Goal: Information Seeking & Learning: Learn about a topic

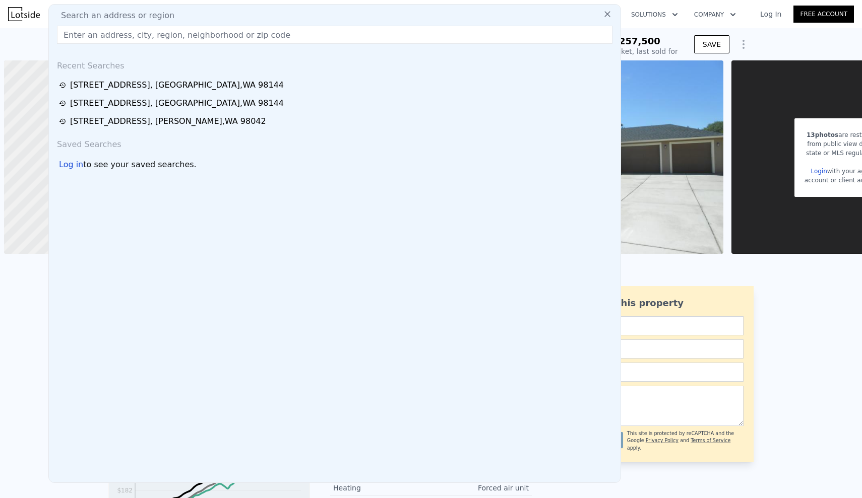
scroll to position [0, 4]
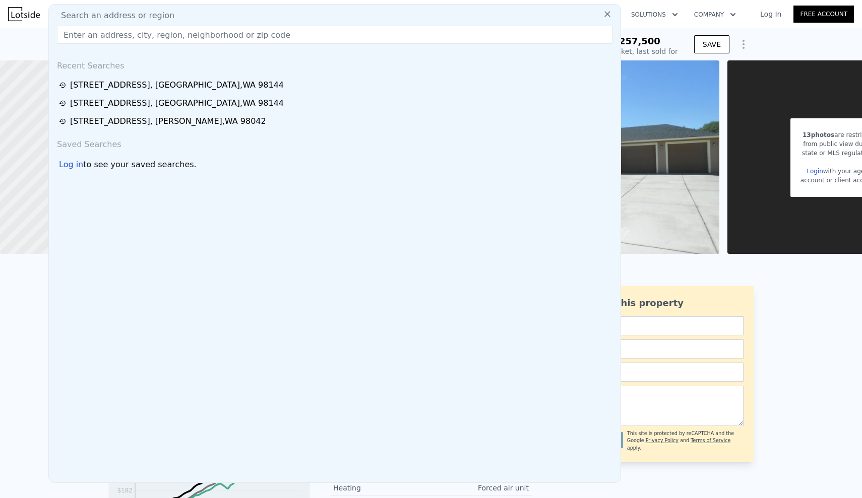
type input "[STREET_ADDRESS]"
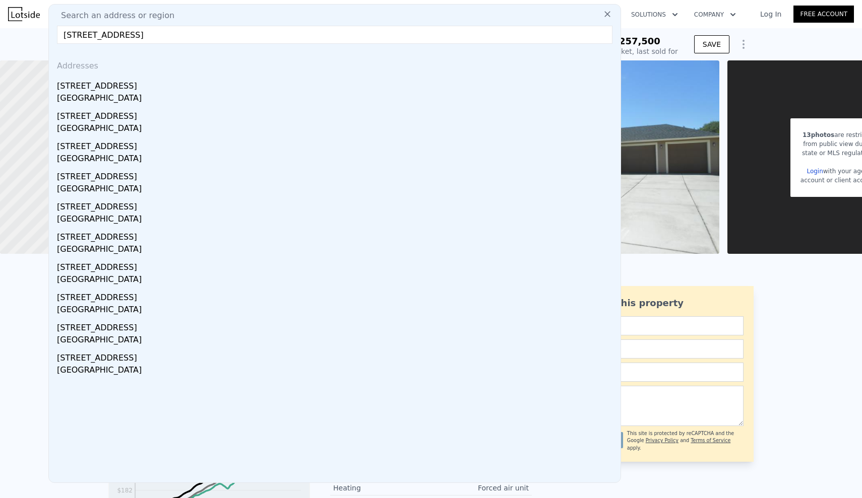
type input "$ 622,000"
type input "$ 304,027"
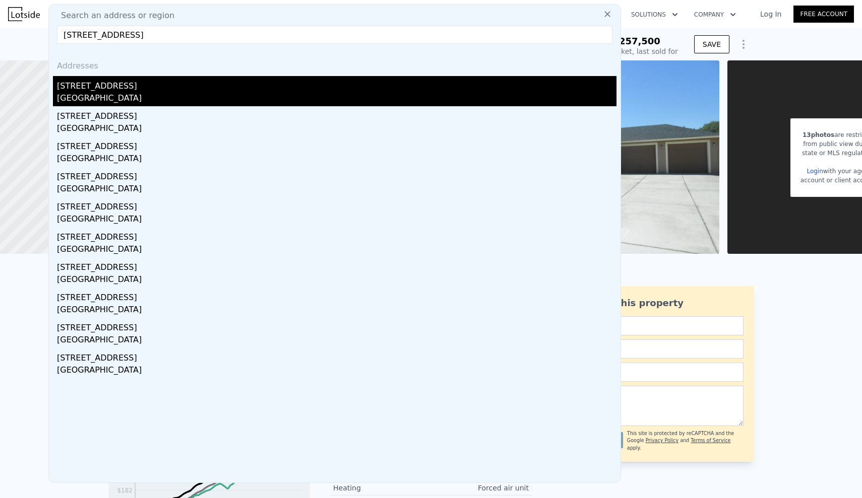
click at [128, 95] on div "[GEOGRAPHIC_DATA]" at bounding box center [336, 99] width 559 height 14
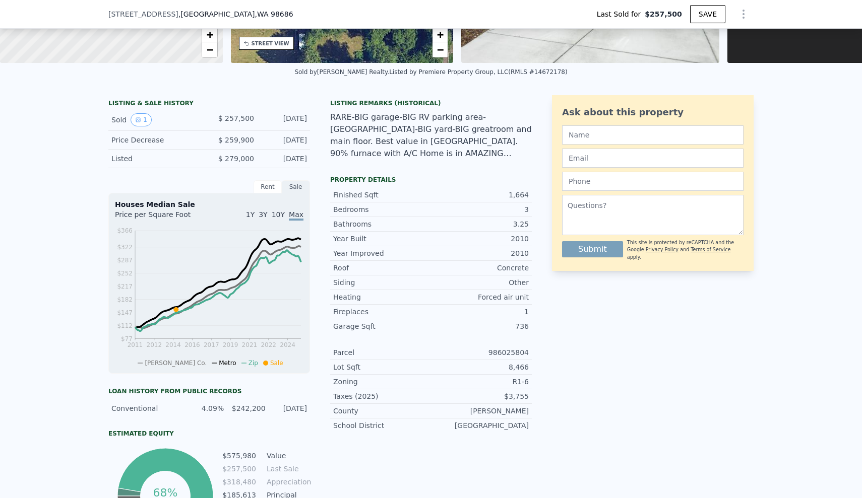
scroll to position [189, 0]
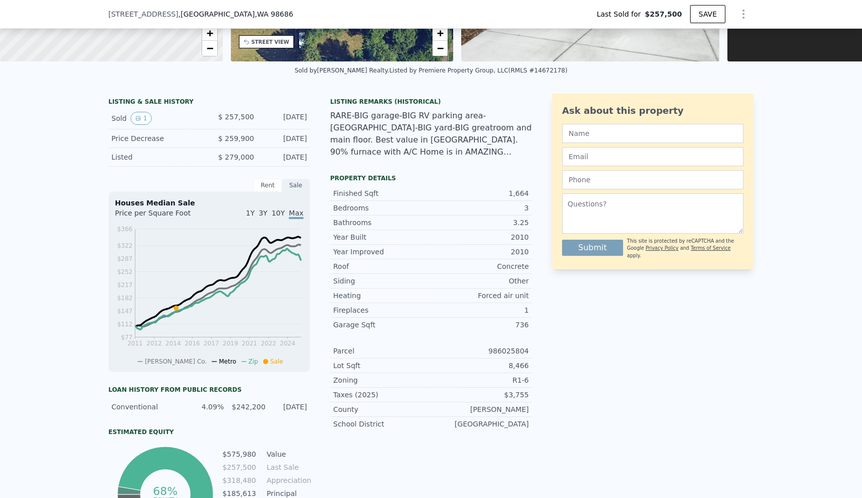
click at [616, 343] on div "Ask about this property Submit This site is protected by reCAPTCHA and the Goog…" at bounding box center [653, 320] width 202 height 452
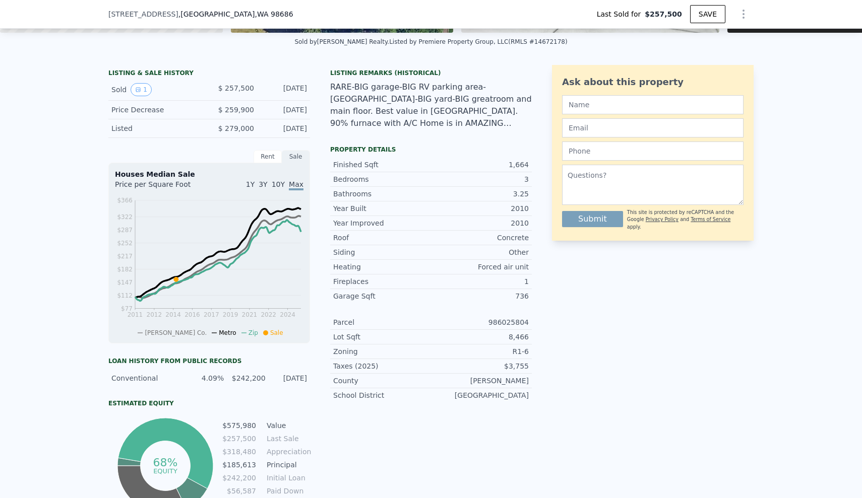
scroll to position [215, 0]
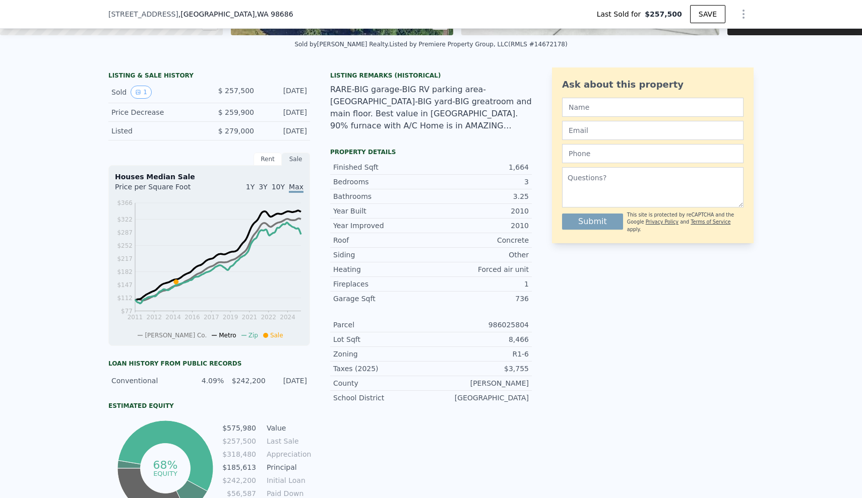
click at [10, 244] on div "LISTING & SALE HISTORY Sold 1 $ 257,500 [DATE] Price Decrease $ 259,900 [DATE] …" at bounding box center [431, 311] width 862 height 504
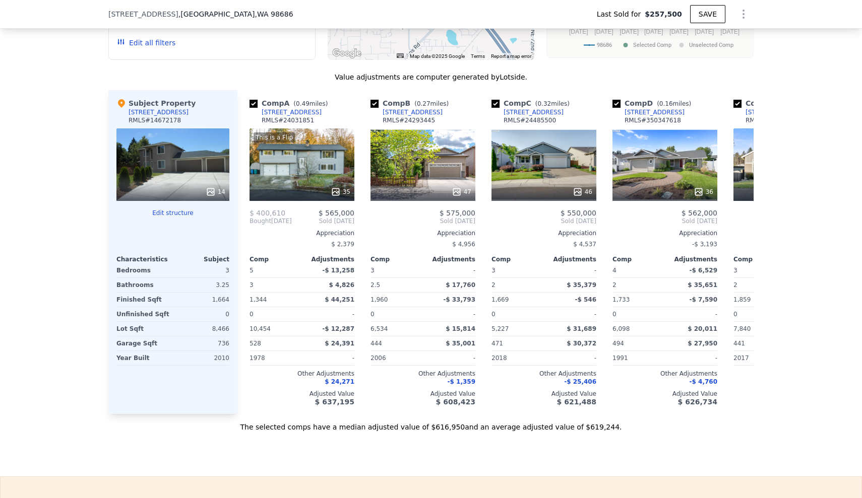
scroll to position [998, 0]
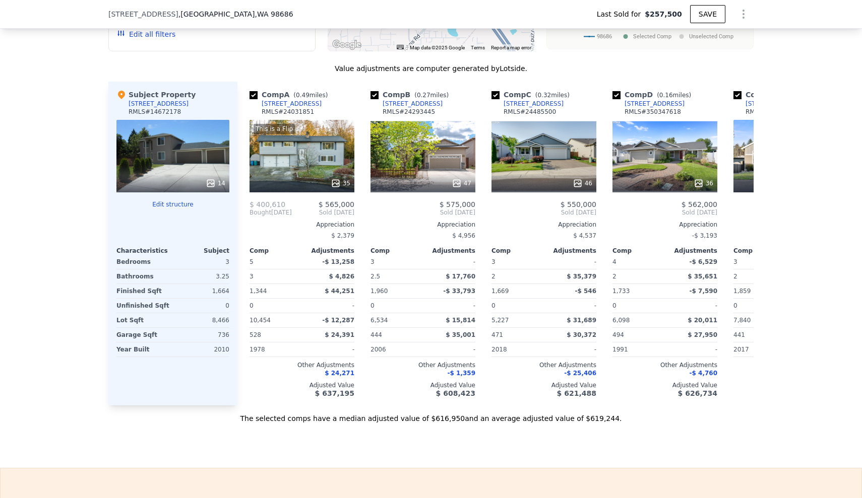
click at [52, 93] on div "We found 12 sales that match your search Listings provided by RMLS . Filters Ma…" at bounding box center [431, 135] width 862 height 578
click at [44, 127] on div "We found 12 sales that match your search Listings provided by RMLS . Filters Ma…" at bounding box center [431, 135] width 862 height 578
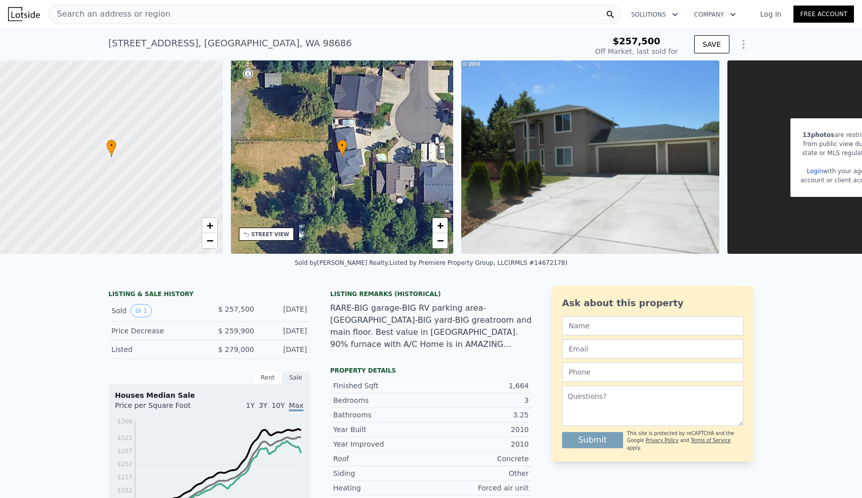
scroll to position [-18, 0]
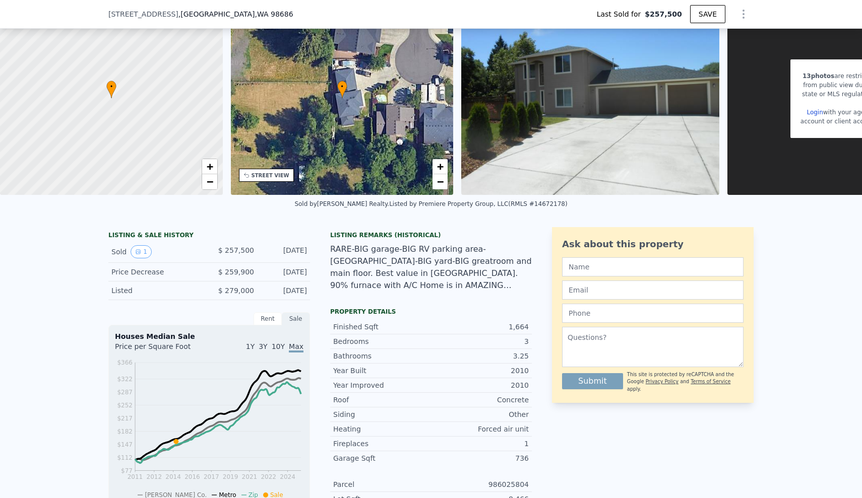
scroll to position [-17, 0]
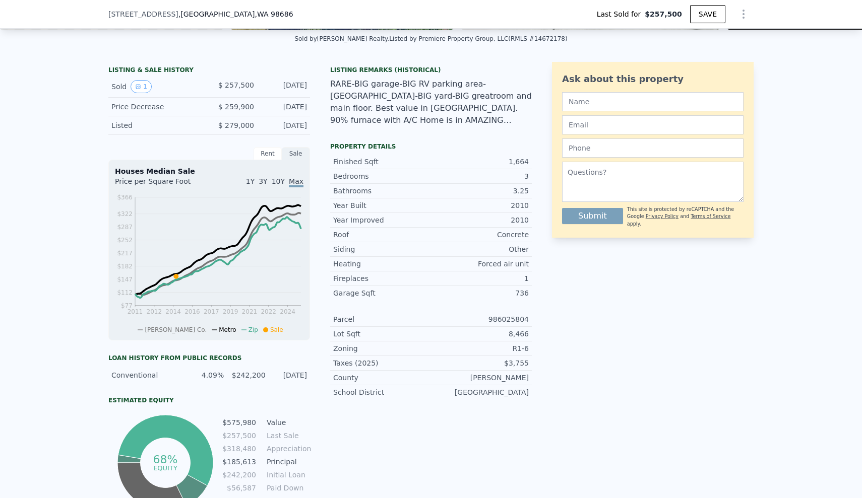
scroll to position [227, 0]
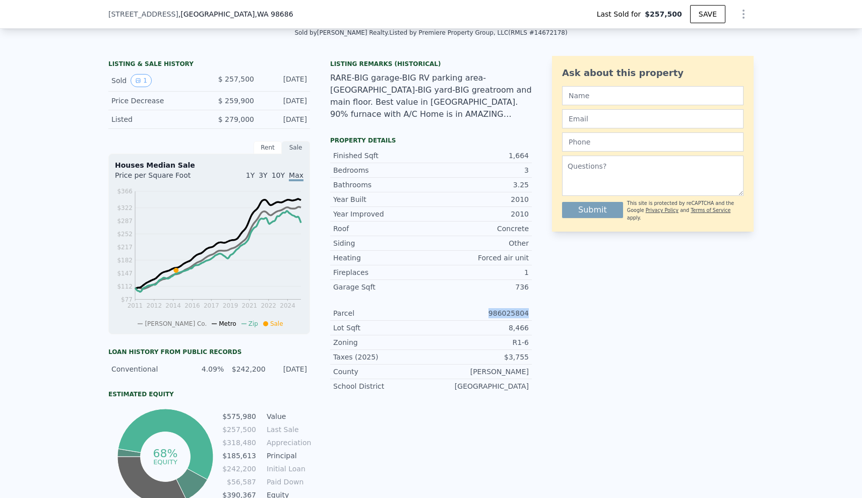
drag, startPoint x: 489, startPoint y: 312, endPoint x: 535, endPoint y: 314, distance: 45.9
copy div "986025804"
click at [0, 327] on div "LISTING & SALE HISTORY Sold 1 $ 257,500 [DATE] Price Decrease $ 259,900 [DATE] …" at bounding box center [431, 300] width 862 height 504
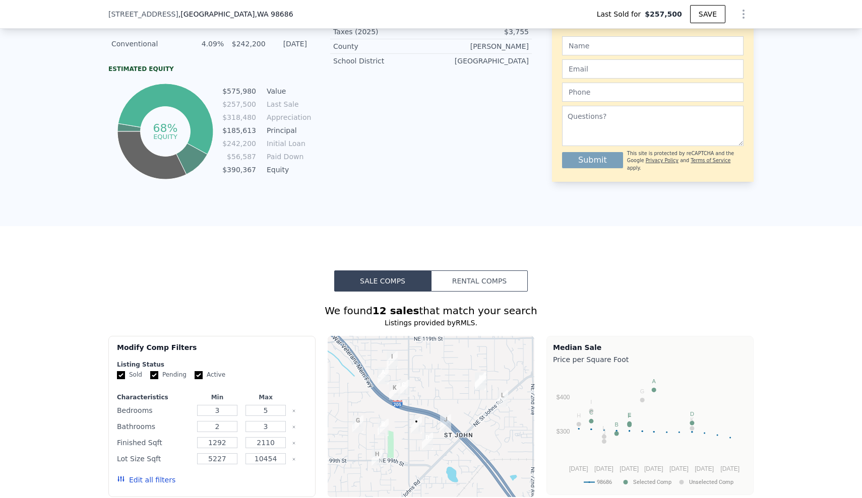
scroll to position [554, 0]
